Goal: Complete application form

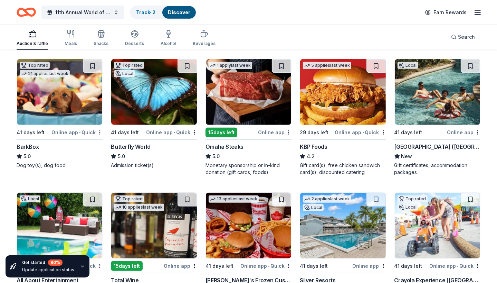
scroll to position [469, 0]
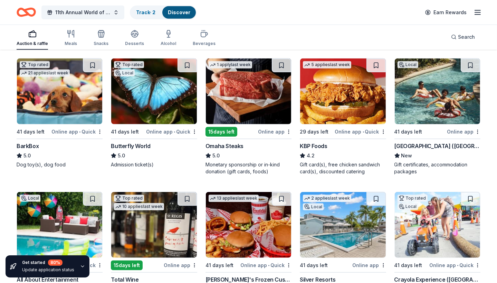
click at [427, 105] on img at bounding box center [437, 91] width 85 height 66
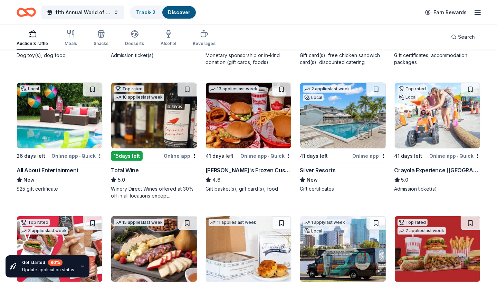
scroll to position [580, 0]
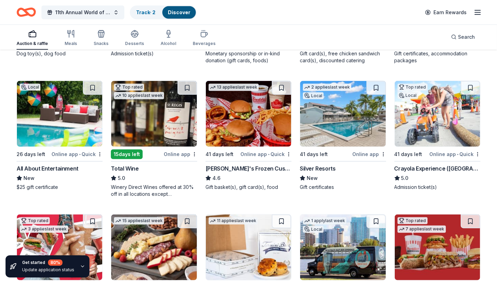
click at [41, 121] on img at bounding box center [59, 114] width 85 height 66
click at [152, 123] on img at bounding box center [153, 114] width 85 height 66
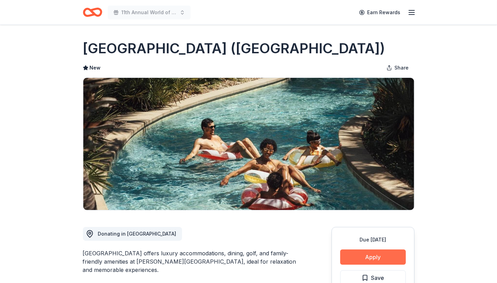
click at [347, 255] on button "Apply" at bounding box center [373, 256] width 66 height 15
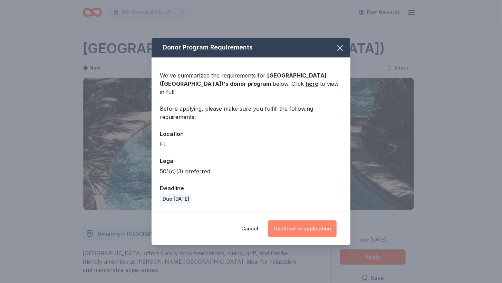
click at [289, 224] on button "Continue to application" at bounding box center [302, 228] width 69 height 17
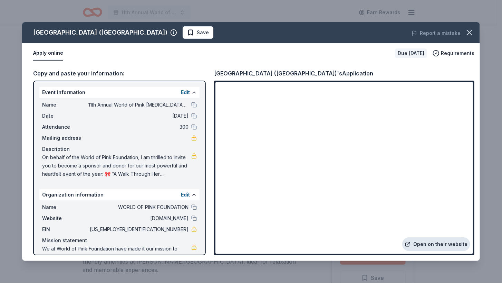
click at [438, 239] on link "Open on their website" at bounding box center [436, 244] width 68 height 14
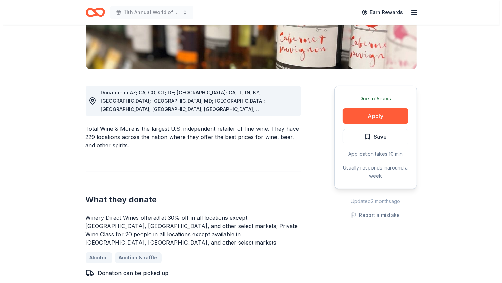
scroll to position [140, 0]
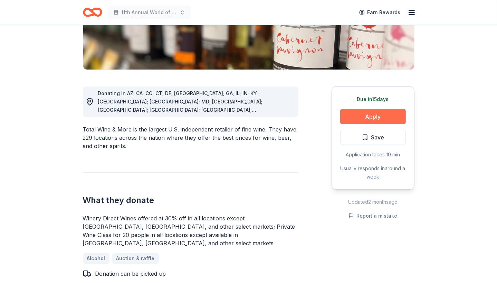
click at [364, 115] on button "Apply" at bounding box center [373, 116] width 66 height 15
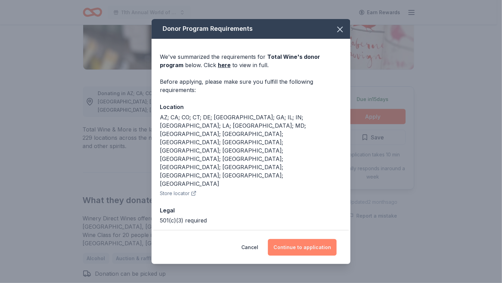
click at [311, 239] on button "Continue to application" at bounding box center [302, 247] width 69 height 17
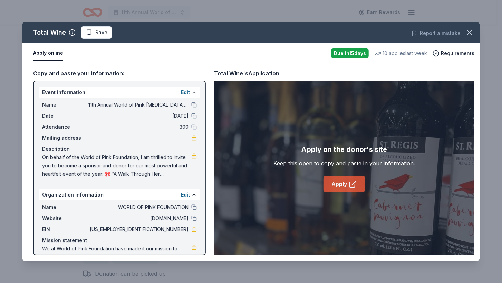
click at [347, 183] on link "Apply" at bounding box center [345, 183] width 42 height 17
